Goal: Task Accomplishment & Management: Complete application form

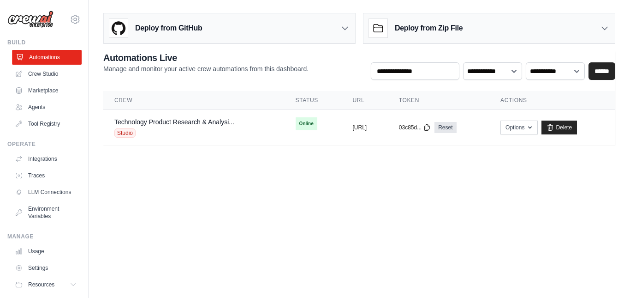
click at [57, 54] on link "Automations" at bounding box center [47, 57] width 70 height 15
click at [42, 105] on link "Agents" at bounding box center [47, 107] width 70 height 15
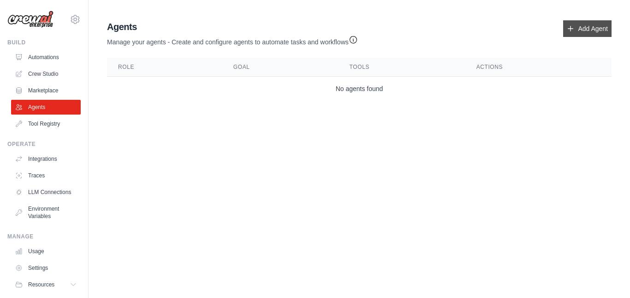
click at [595, 32] on link "Add Agent" at bounding box center [587, 28] width 48 height 17
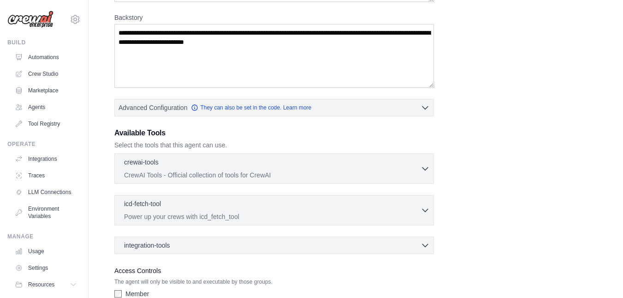
scroll to position [139, 0]
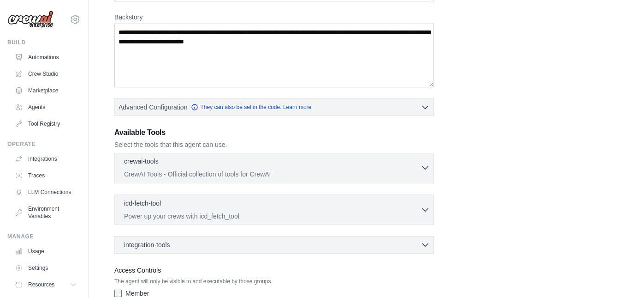
click at [428, 168] on icon "button" at bounding box center [425, 167] width 9 height 9
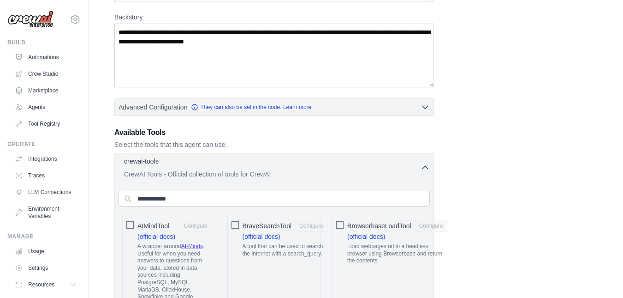
click at [421, 166] on icon "button" at bounding box center [425, 167] width 9 height 9
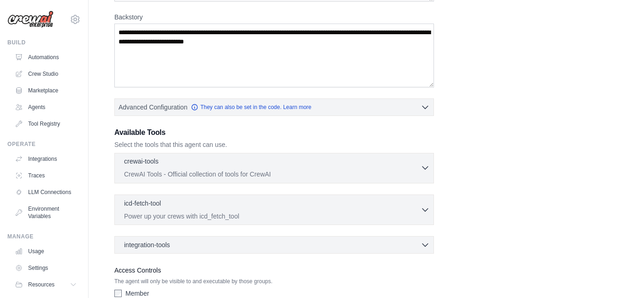
scroll to position [197, 0]
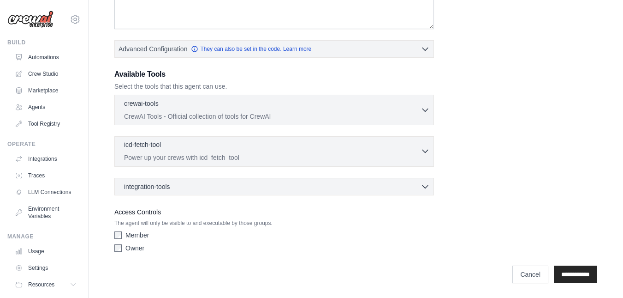
click at [418, 147] on div "icd-fetch-tool 0 selected" at bounding box center [272, 145] width 297 height 11
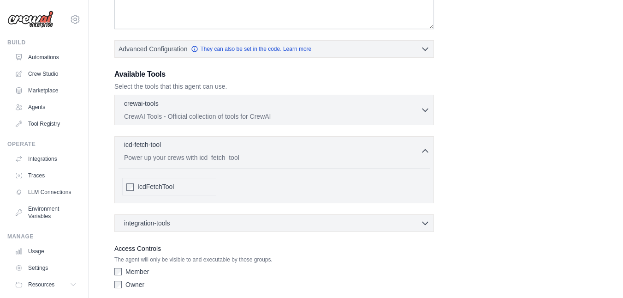
click at [418, 147] on div "icd-fetch-tool 0 selected" at bounding box center [272, 145] width 297 height 11
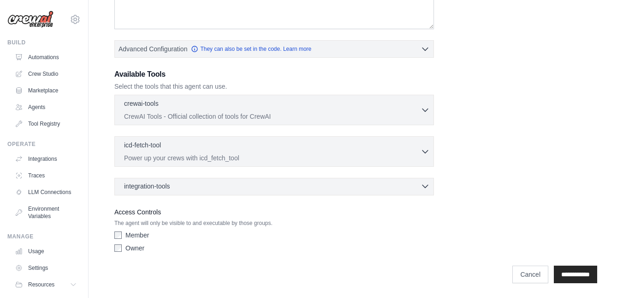
click at [427, 185] on icon "button" at bounding box center [425, 185] width 9 height 9
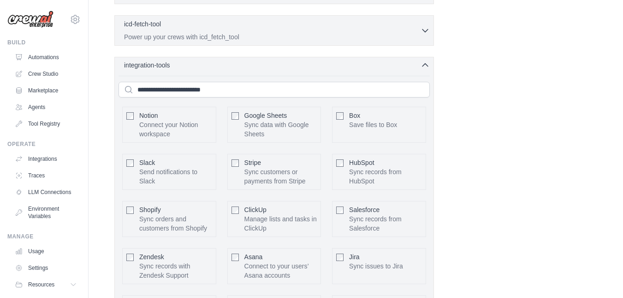
scroll to position [317, 0]
click at [417, 65] on div "integration-tools 0 selected" at bounding box center [277, 65] width 306 height 9
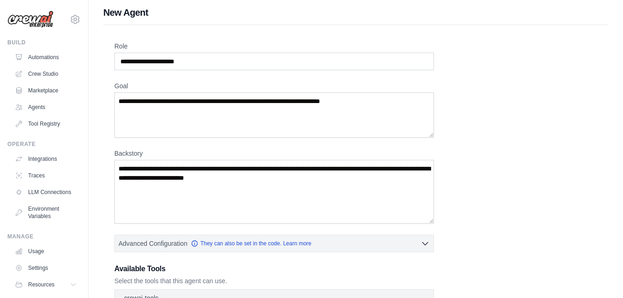
scroll to position [0, 0]
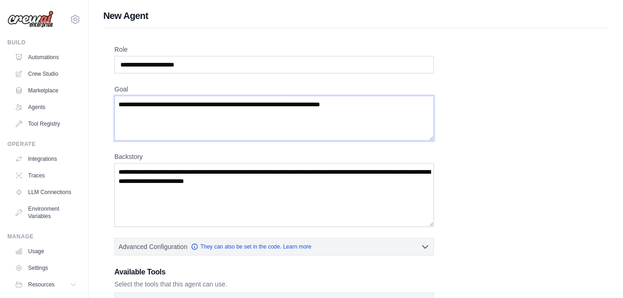
click at [369, 106] on textarea "Goal" at bounding box center [274, 117] width 320 height 45
drag, startPoint x: 369, startPoint y: 106, endPoint x: 387, endPoint y: 107, distance: 17.5
click at [387, 107] on textarea "Goal" at bounding box center [274, 117] width 320 height 45
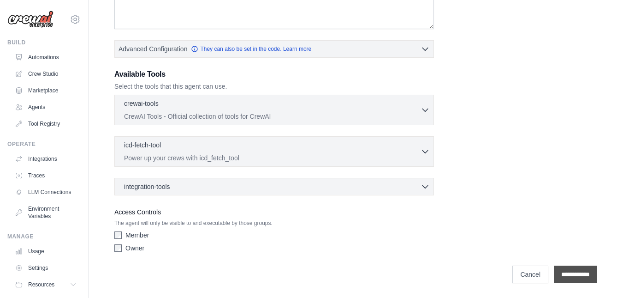
type textarea "**********"
click at [557, 271] on input "**********" at bounding box center [575, 274] width 43 height 18
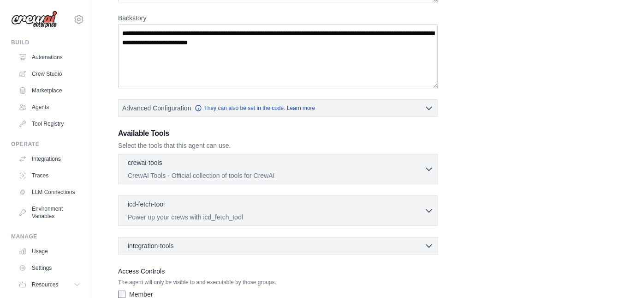
scroll to position [0, 0]
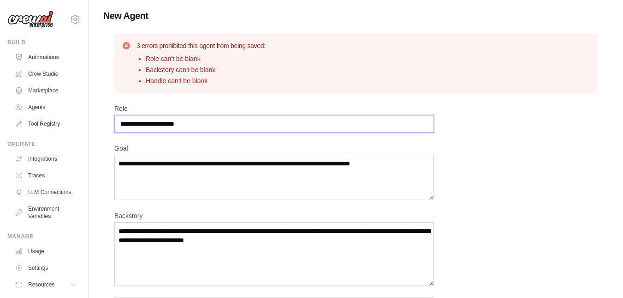
click at [259, 130] on input "Role" at bounding box center [274, 124] width 320 height 18
type input "**********"
click at [303, 244] on textarea "Backstory" at bounding box center [274, 254] width 320 height 64
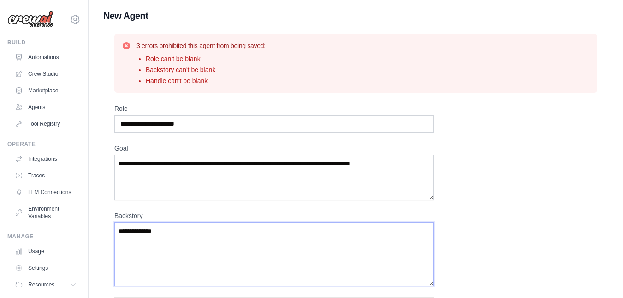
click at [303, 244] on textarea "**********" at bounding box center [274, 254] width 320 height 64
type textarea "**********"
click at [323, 26] on div "**********" at bounding box center [356, 277] width 535 height 536
click at [60, 54] on link "Automations" at bounding box center [47, 57] width 70 height 15
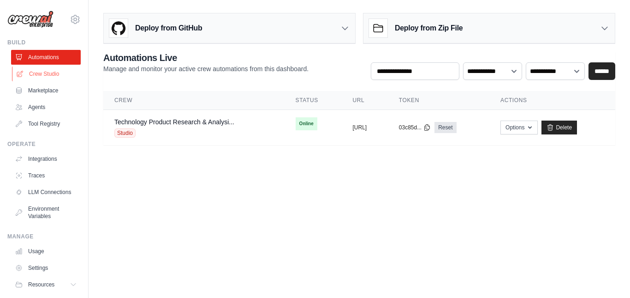
click at [53, 72] on link "Crew Studio" at bounding box center [47, 73] width 70 height 15
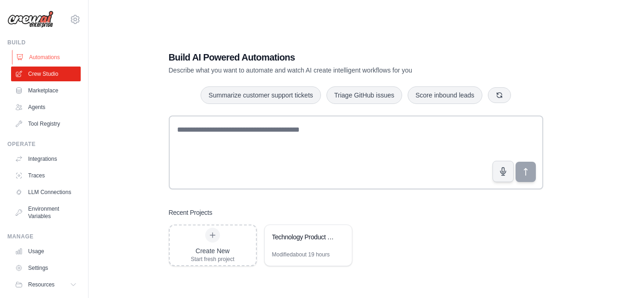
click at [47, 52] on link "Automations" at bounding box center [47, 57] width 70 height 15
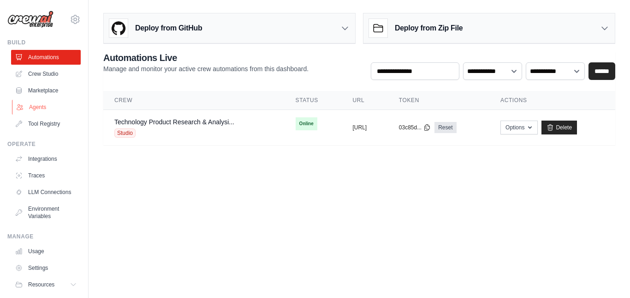
click at [47, 109] on link "Agents" at bounding box center [47, 107] width 70 height 15
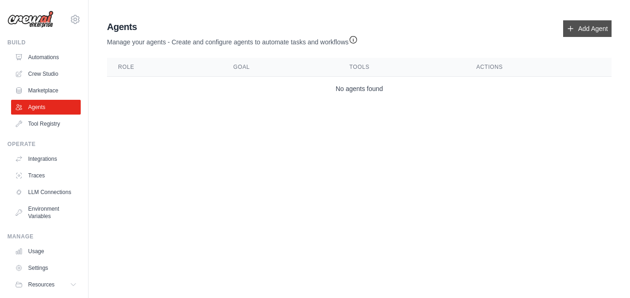
drag, startPoint x: 575, startPoint y: 17, endPoint x: 574, endPoint y: 22, distance: 5.2
click at [574, 22] on div "Agents Manage your agents - Create and configure agents to automate tasks and w…" at bounding box center [359, 61] width 512 height 88
click at [574, 22] on link "Add Agent" at bounding box center [587, 28] width 48 height 17
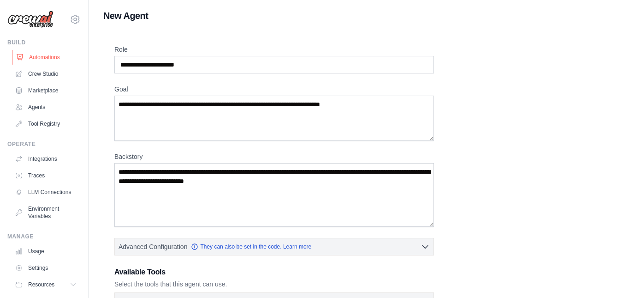
click at [40, 52] on link "Automations" at bounding box center [47, 57] width 70 height 15
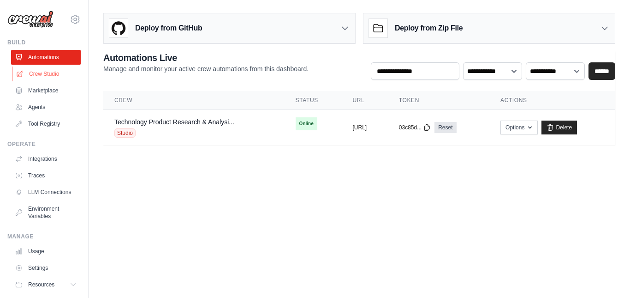
click at [39, 67] on link "Crew Studio" at bounding box center [47, 73] width 70 height 15
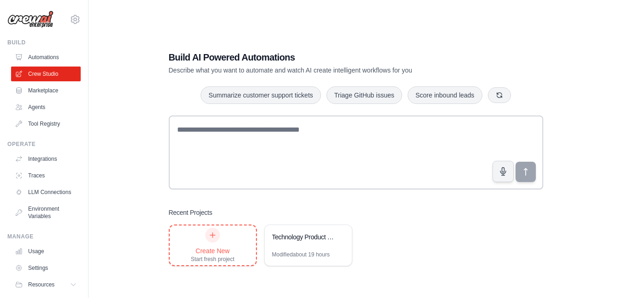
click at [209, 237] on icon at bounding box center [212, 234] width 7 height 7
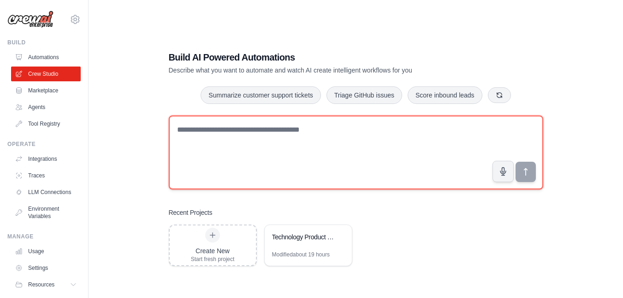
click at [225, 127] on textarea at bounding box center [356, 152] width 375 height 74
paste textarea "**********"
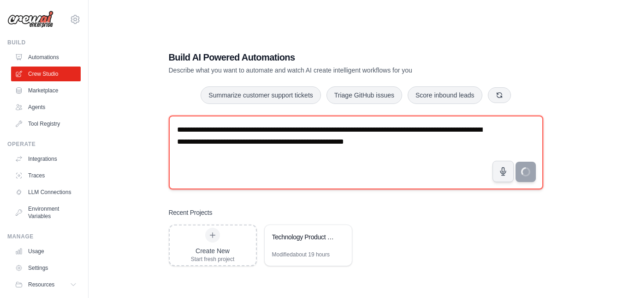
type textarea "**********"
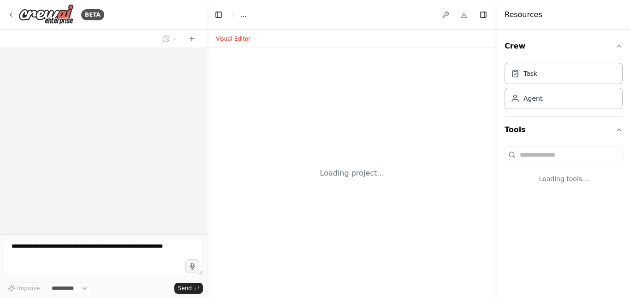
select select "****"
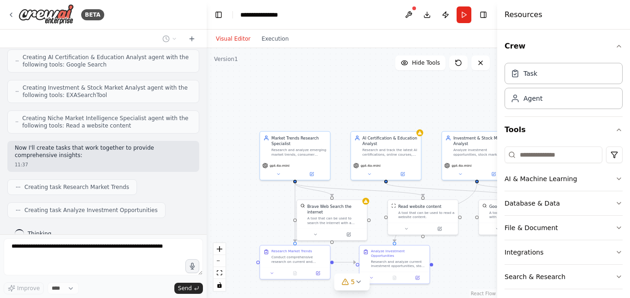
scroll to position [417, 0]
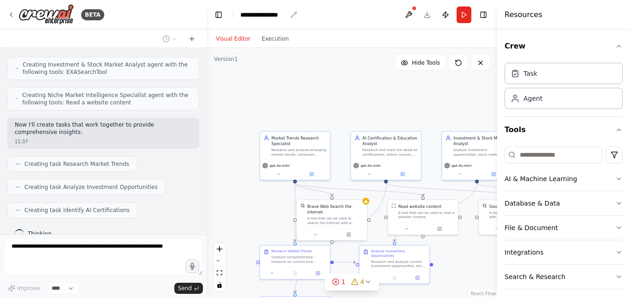
click at [292, 12] on icon "breadcrumb" at bounding box center [293, 14] width 7 height 7
click at [271, 16] on div "**********" at bounding box center [263, 14] width 46 height 9
click at [292, 18] on div "**********" at bounding box center [274, 14] width 69 height 9
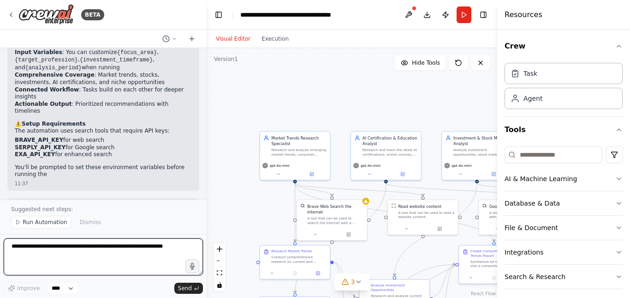
scroll to position [936, 0]
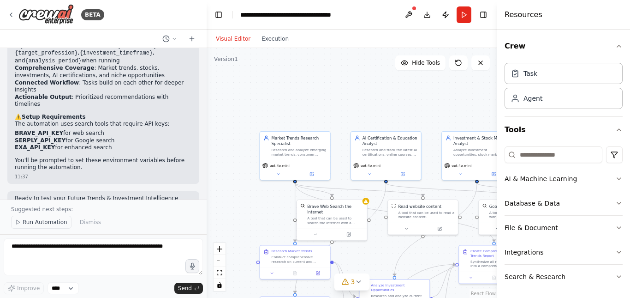
click at [56, 223] on span "Run Automation" at bounding box center [45, 221] width 45 height 7
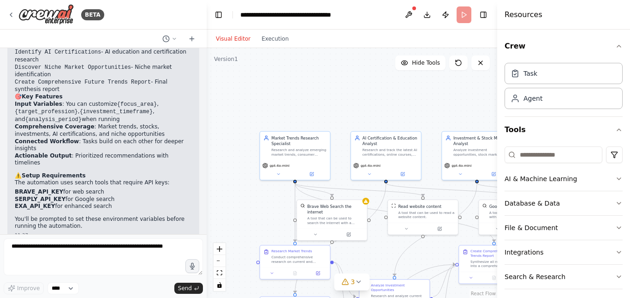
scroll to position [902, 0]
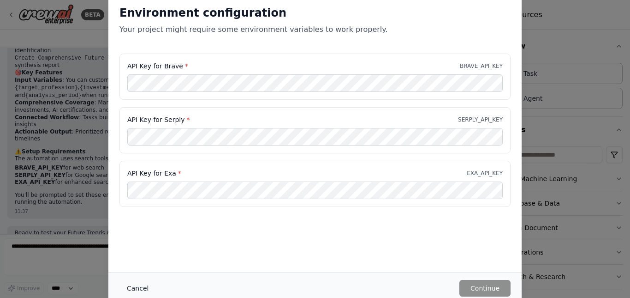
click at [130, 285] on button "Cancel" at bounding box center [137, 288] width 36 height 17
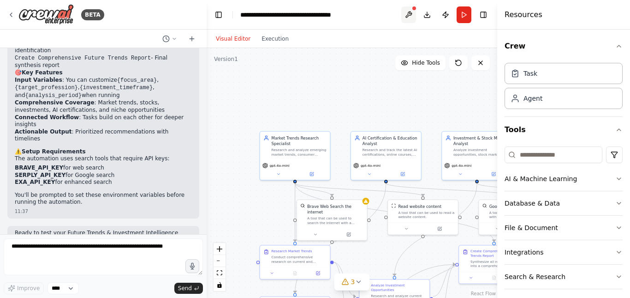
click at [409, 18] on button at bounding box center [408, 14] width 15 height 17
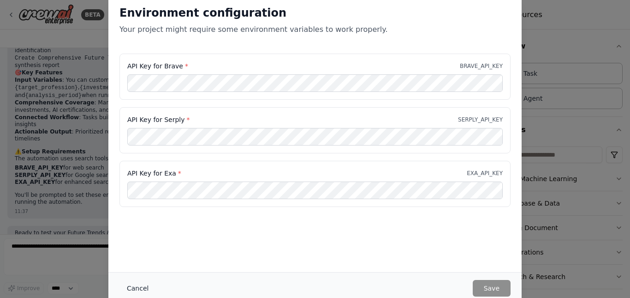
click at [139, 283] on button "Cancel" at bounding box center [137, 288] width 36 height 17
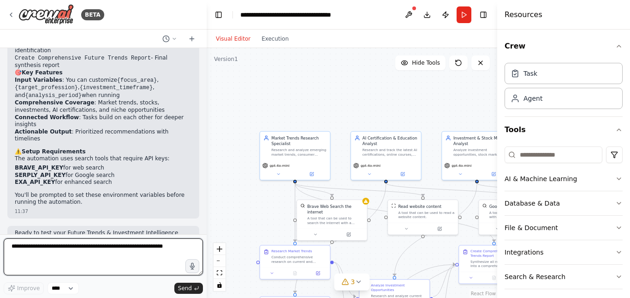
click at [97, 258] on textarea at bounding box center [103, 256] width 199 height 37
type textarea "**********"
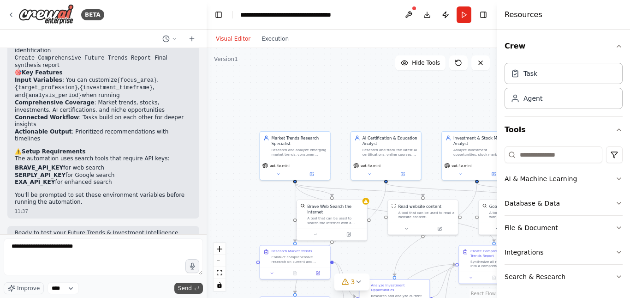
click at [182, 287] on span "Send" at bounding box center [185, 287] width 14 height 7
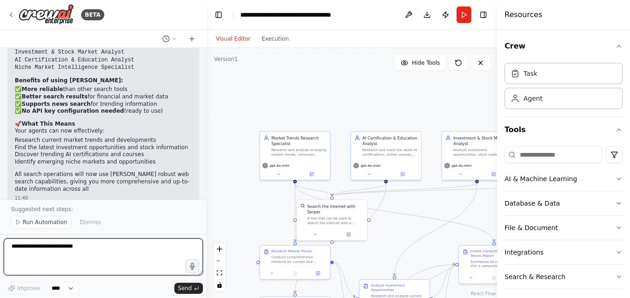
scroll to position [1764, 0]
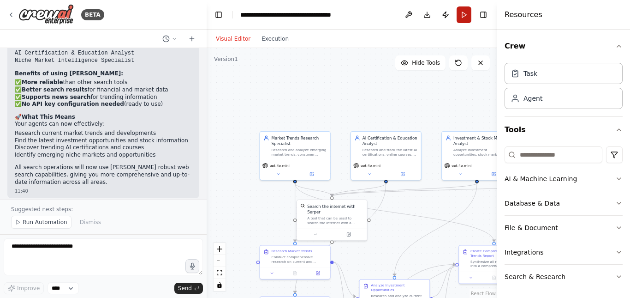
click at [464, 12] on button "Run" at bounding box center [464, 14] width 15 height 17
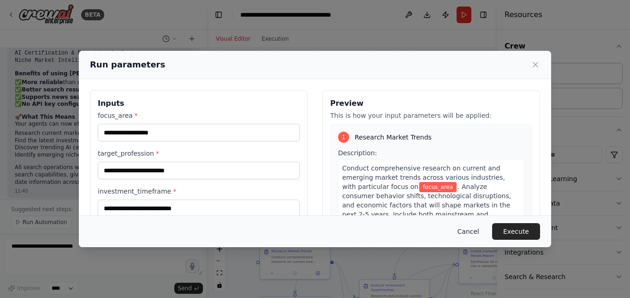
click at [482, 225] on button "Cancel" at bounding box center [468, 231] width 36 height 17
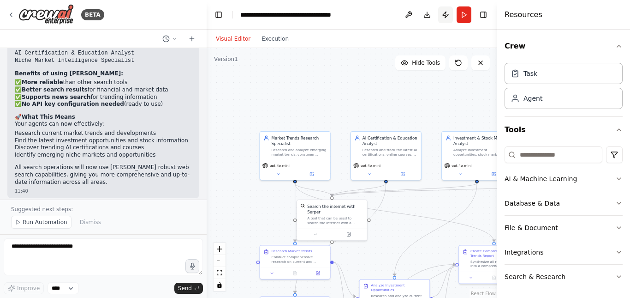
click at [451, 20] on button "Publish" at bounding box center [445, 14] width 15 height 17
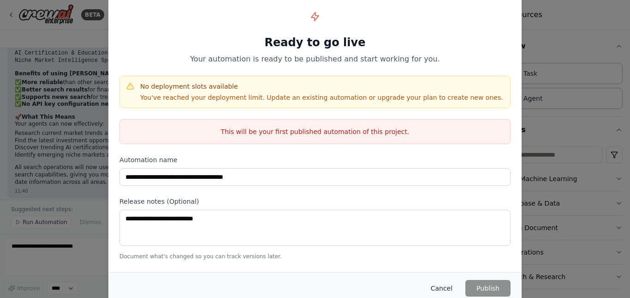
click at [446, 282] on button "Cancel" at bounding box center [441, 288] width 36 height 17
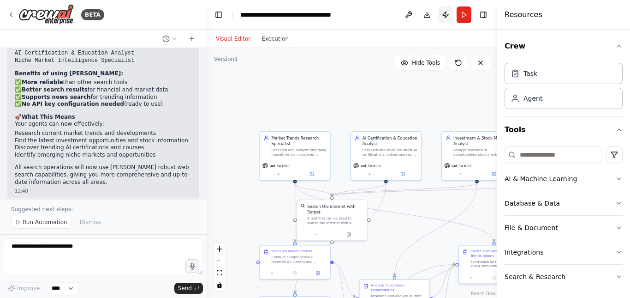
click at [443, 15] on button "Publish" at bounding box center [445, 14] width 15 height 17
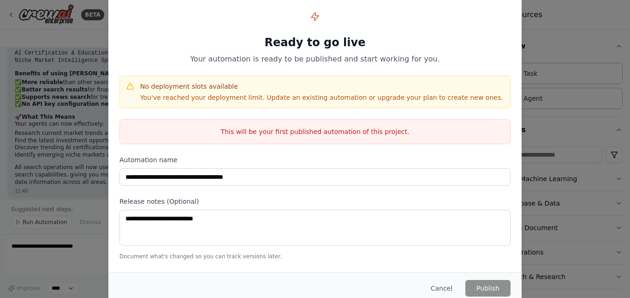
click at [530, 29] on div "**********" at bounding box center [315, 149] width 630 height 298
click at [464, 283] on div "Cancel Publish" at bounding box center [466, 288] width 87 height 17
click at [456, 285] on button "Cancel" at bounding box center [441, 288] width 36 height 17
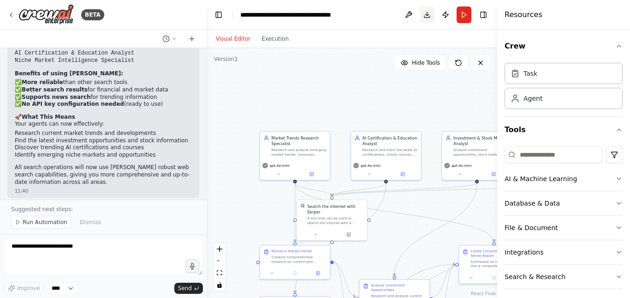
click at [430, 21] on button "Download" at bounding box center [427, 14] width 15 height 17
click at [463, 15] on button "Run" at bounding box center [464, 14] width 15 height 17
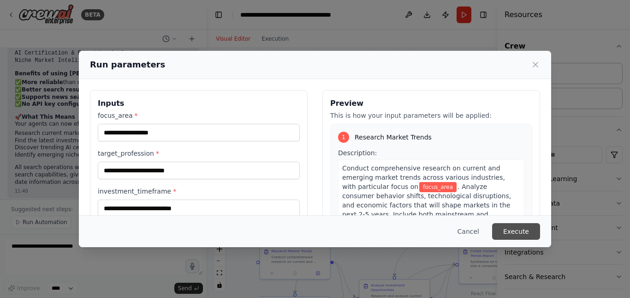
click at [506, 235] on button "Execute" at bounding box center [516, 231] width 48 height 17
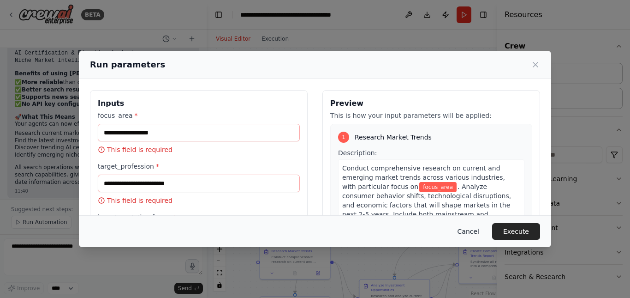
click at [466, 226] on button "Cancel" at bounding box center [468, 231] width 36 height 17
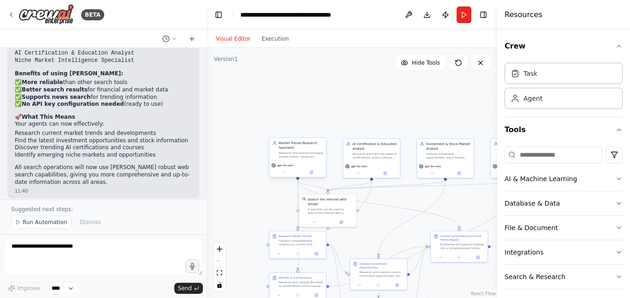
click at [288, 155] on div "Research and analyze emerging market trends, consumer behavior shifts, and futu…" at bounding box center [301, 154] width 45 height 7
click at [350, 158] on div "AI Certification & Education Analyst Research and track the latest AI certifica…" at bounding box center [371, 150] width 51 height 18
click at [301, 155] on div "Research and analyze emerging market trends, consumer behavior shifts, and futu…" at bounding box center [301, 154] width 45 height 7
click at [9, 12] on icon at bounding box center [10, 14] width 7 height 7
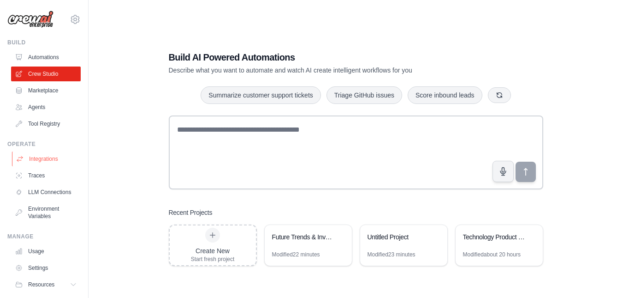
click at [36, 162] on link "Integrations" at bounding box center [47, 158] width 70 height 15
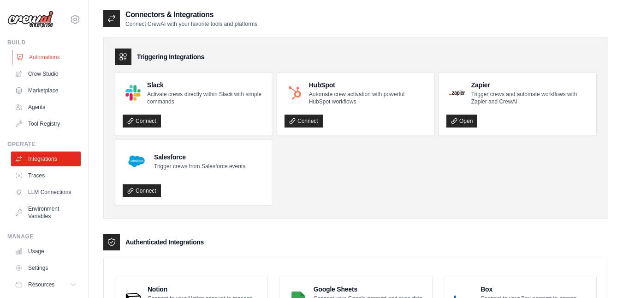
click at [34, 53] on link "Automations" at bounding box center [47, 57] width 70 height 15
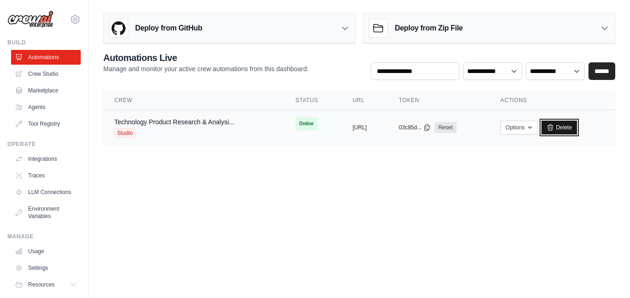
click at [564, 124] on link "Delete" at bounding box center [560, 127] width 36 height 14
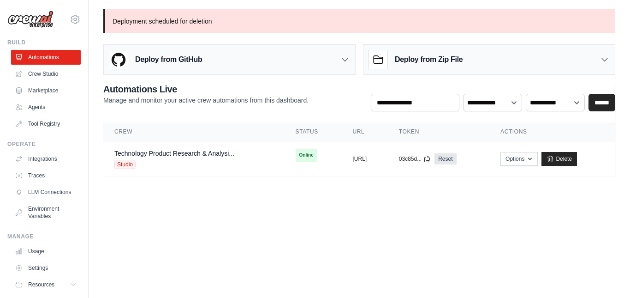
click at [398, 62] on h3 "Deploy from Zip File" at bounding box center [429, 59] width 68 height 11
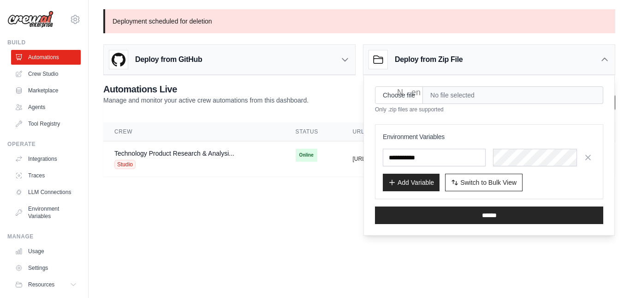
click at [398, 62] on h3 "Deploy from Zip File" at bounding box center [429, 59] width 68 height 11
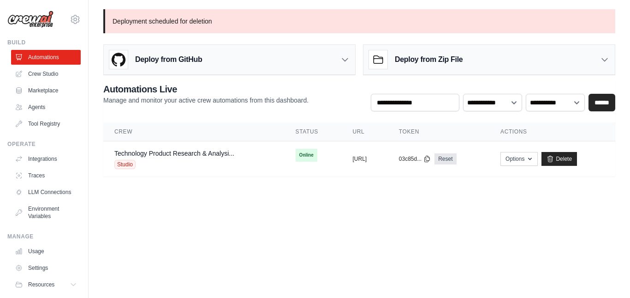
click at [331, 60] on div "Deploy from GitHub" at bounding box center [229, 60] width 251 height 30
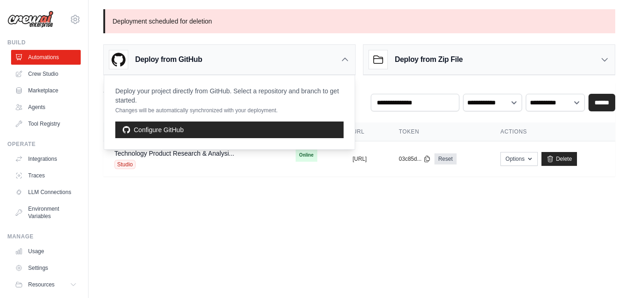
click at [331, 60] on div "Deploy from GitHub" at bounding box center [229, 60] width 251 height 30
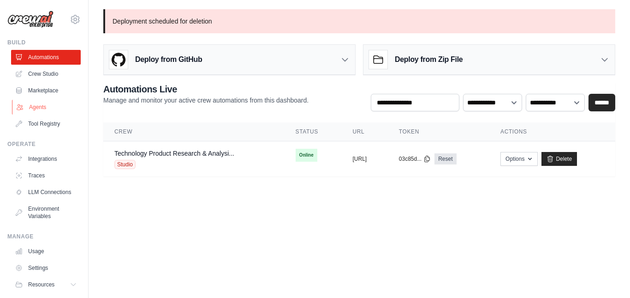
click at [36, 111] on link "Agents" at bounding box center [47, 107] width 70 height 15
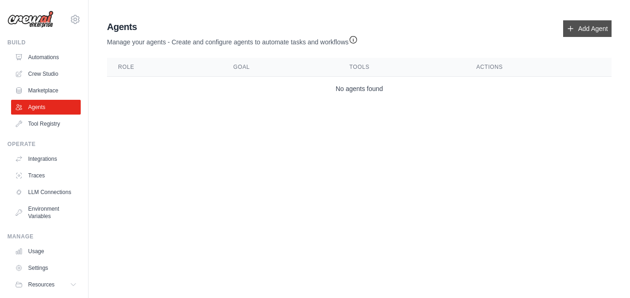
click at [601, 32] on link "Add Agent" at bounding box center [587, 28] width 48 height 17
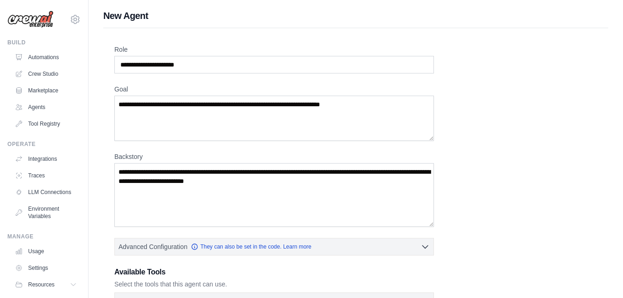
click at [564, 32] on div "Role Goal Backstory Advanced Configuration They can also be set in the code. Le…" at bounding box center [355, 257] width 505 height 458
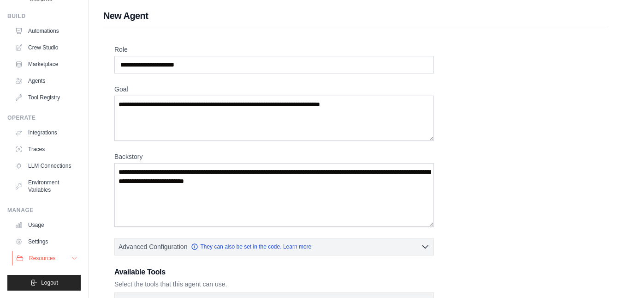
click at [38, 258] on span "Resources" at bounding box center [42, 257] width 26 height 7
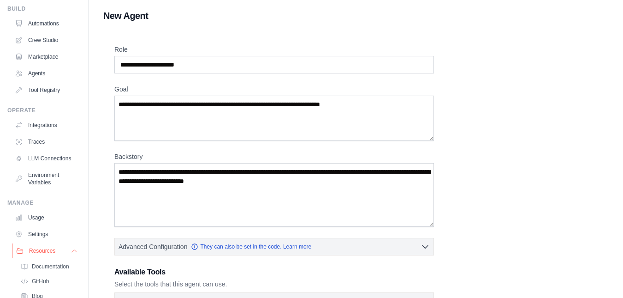
scroll to position [93, 0]
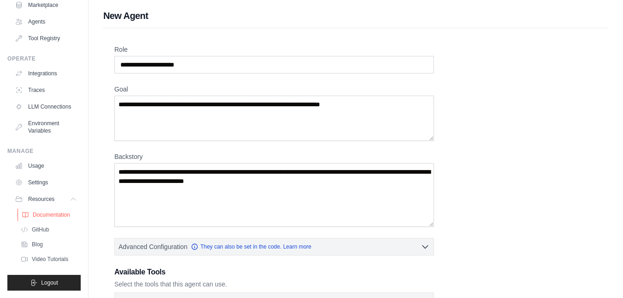
click at [52, 215] on span "Documentation" at bounding box center [51, 214] width 37 height 7
